Goal: Check status: Check status

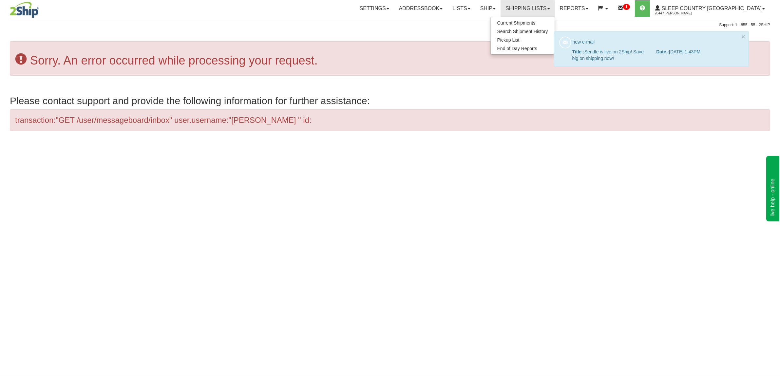
click at [532, 31] on span "Search Shipment History" at bounding box center [522, 31] width 51 height 5
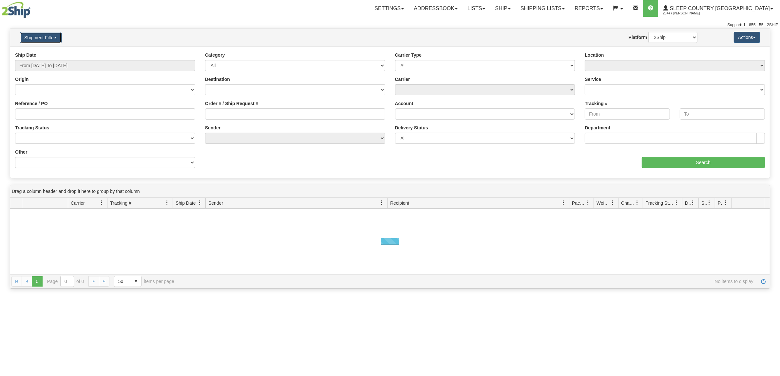
click at [46, 38] on button "Shipment Filters" at bounding box center [41, 37] width 42 height 11
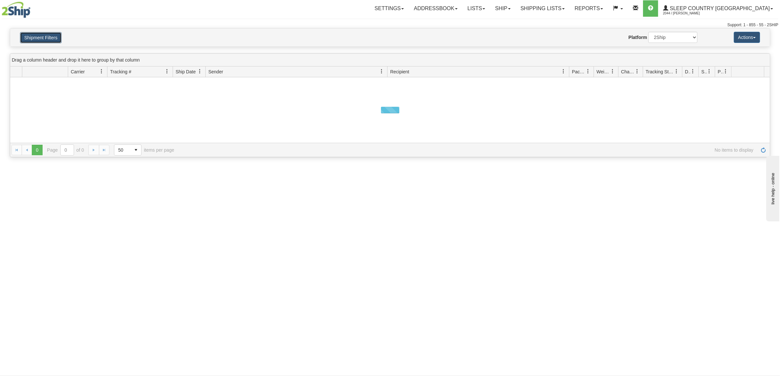
click at [45, 40] on button "Shipment Filters" at bounding box center [41, 37] width 42 height 11
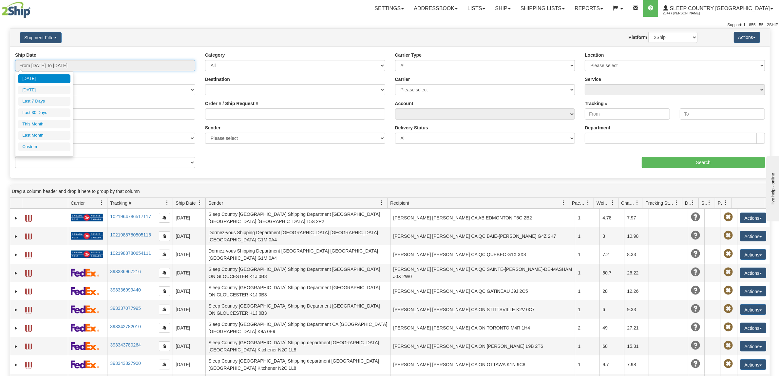
click at [59, 64] on input "From [DATE] To [DATE]" at bounding box center [105, 65] width 180 height 11
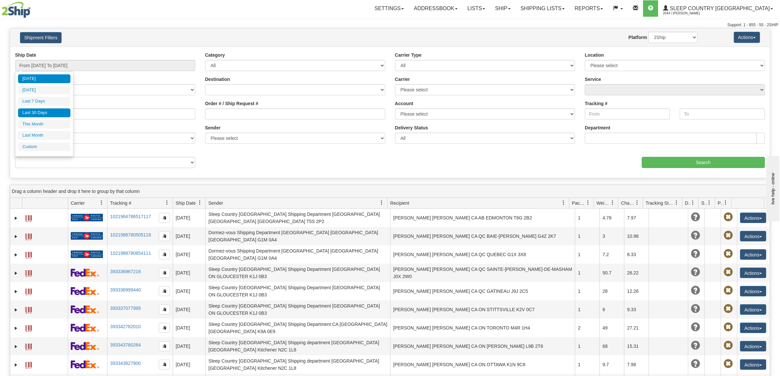
click at [58, 112] on li "Last 30 Days" at bounding box center [44, 112] width 52 height 9
type input "From [DATE] To [DATE]"
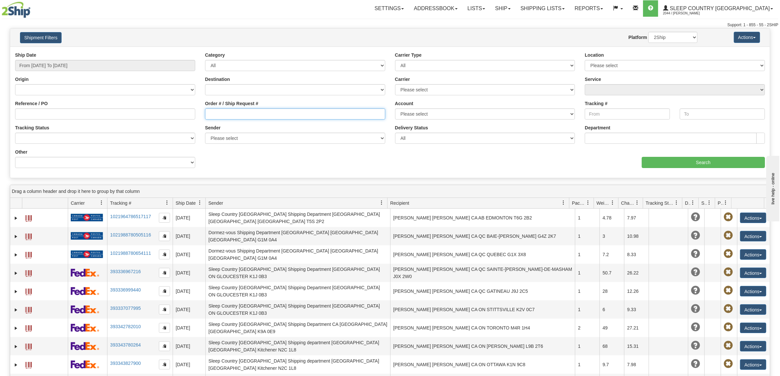
click at [225, 117] on input "Order # / Ship Request #" at bounding box center [295, 113] width 180 height 11
paste input "9000I095306"
type input "9000I095306"
click at [691, 164] on input "Search" at bounding box center [704, 162] width 124 height 11
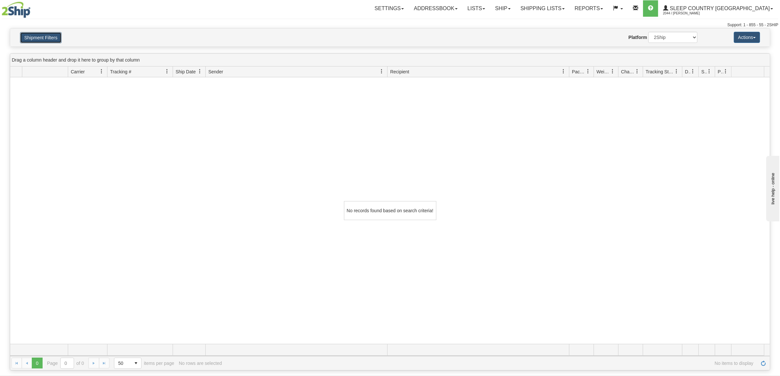
click at [34, 40] on button "Shipment Filters" at bounding box center [41, 37] width 42 height 11
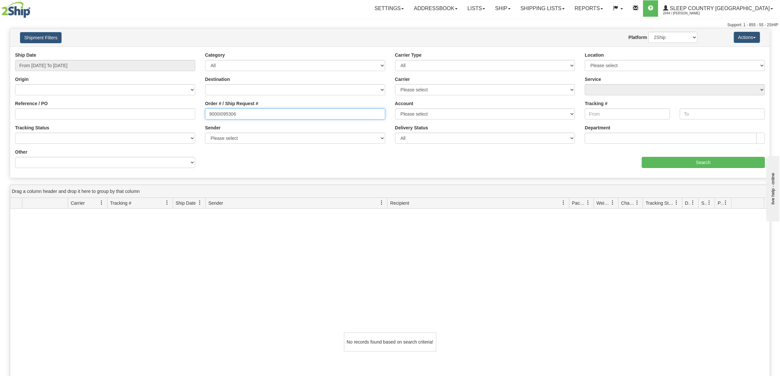
click at [270, 115] on input "9000I095306" at bounding box center [295, 113] width 180 height 11
drag, startPoint x: 262, startPoint y: 119, endPoint x: 92, endPoint y: 127, distance: 170.3
click at [92, 127] on div "Ship Date From [DATE] To [DATE] Category All Inbound Outbound Carrier Type All …" at bounding box center [390, 112] width 760 height 121
click at [99, 116] on input "Reference / PO" at bounding box center [105, 113] width 180 height 11
paste input "9000I095306"
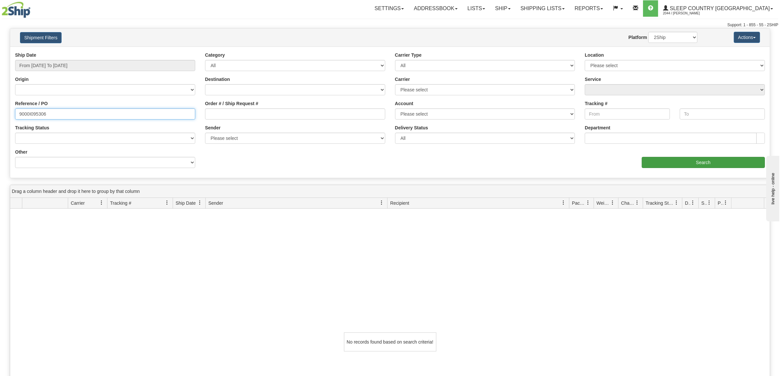
type input "9000I095306"
click at [699, 164] on input "Search" at bounding box center [704, 162] width 124 height 11
